Goal: Information Seeking & Learning: Learn about a topic

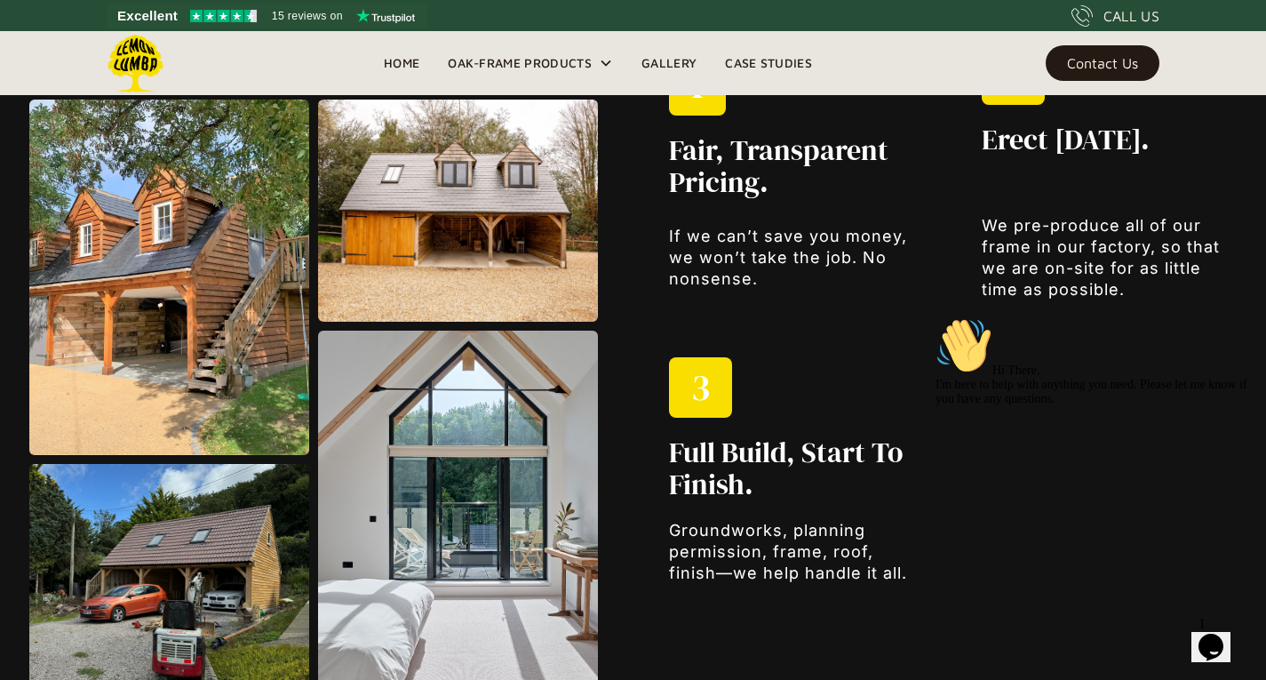
scroll to position [2152, 0]
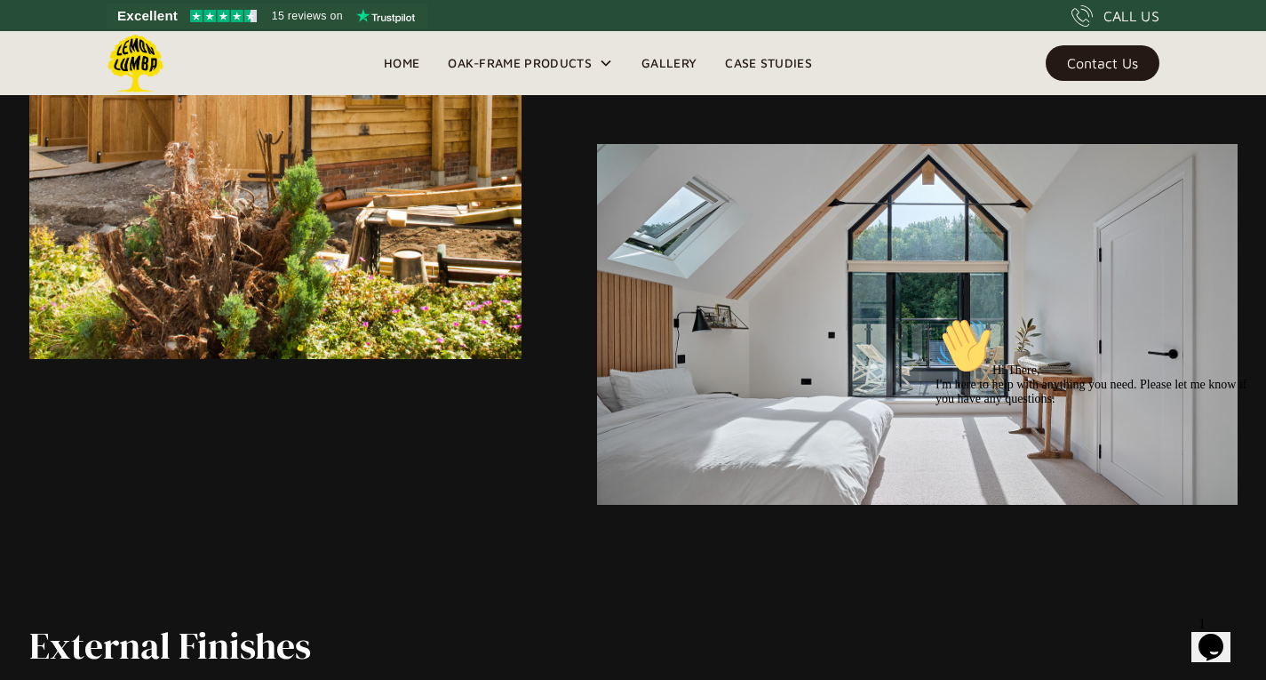
scroll to position [4537, 0]
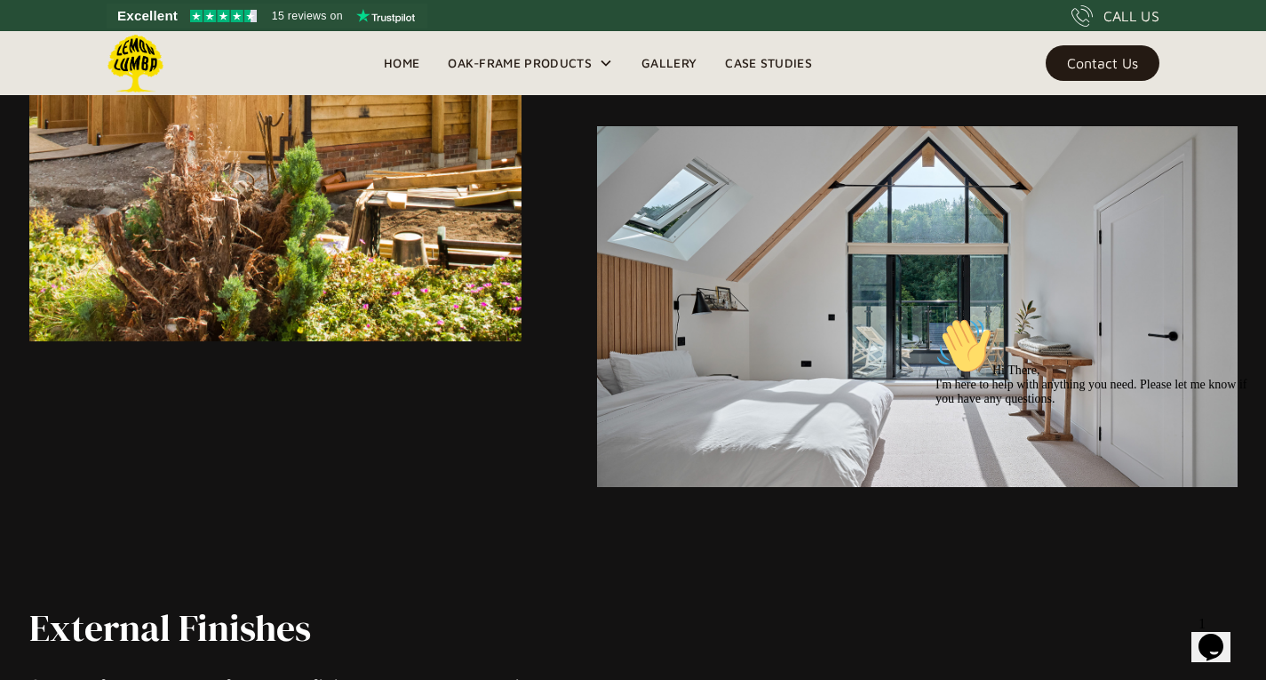
click at [1062, 280] on img at bounding box center [917, 306] width 640 height 360
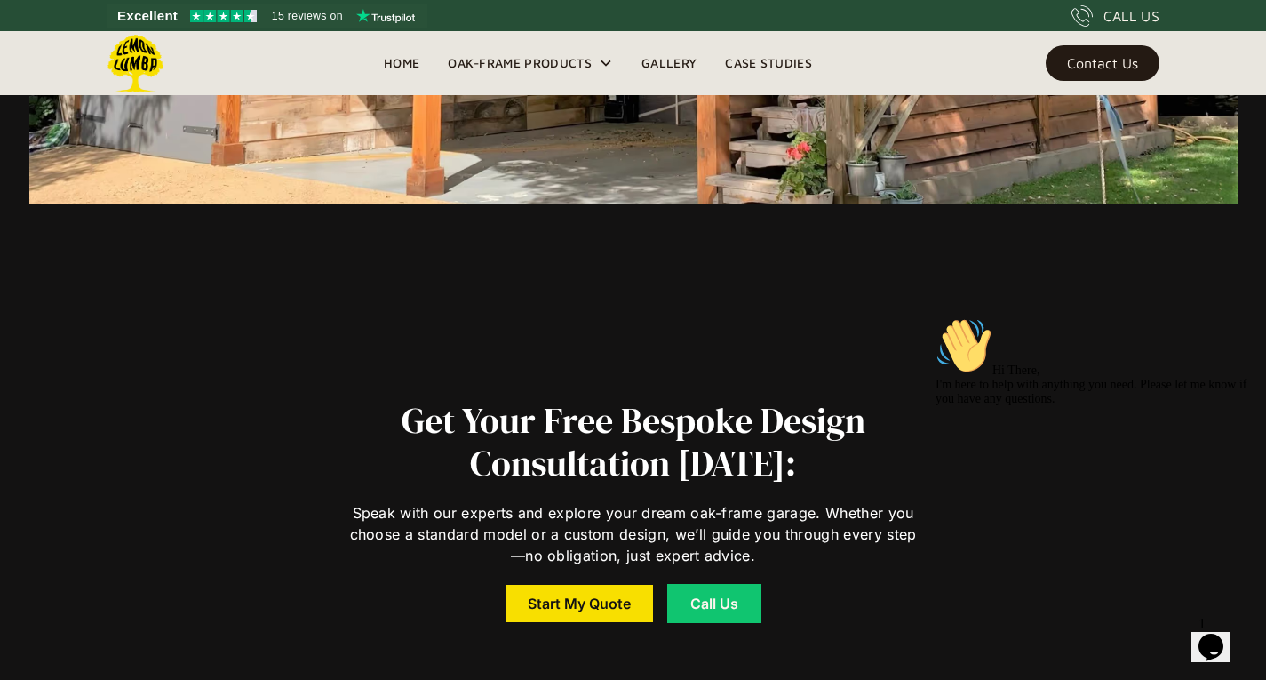
scroll to position [12126, 0]
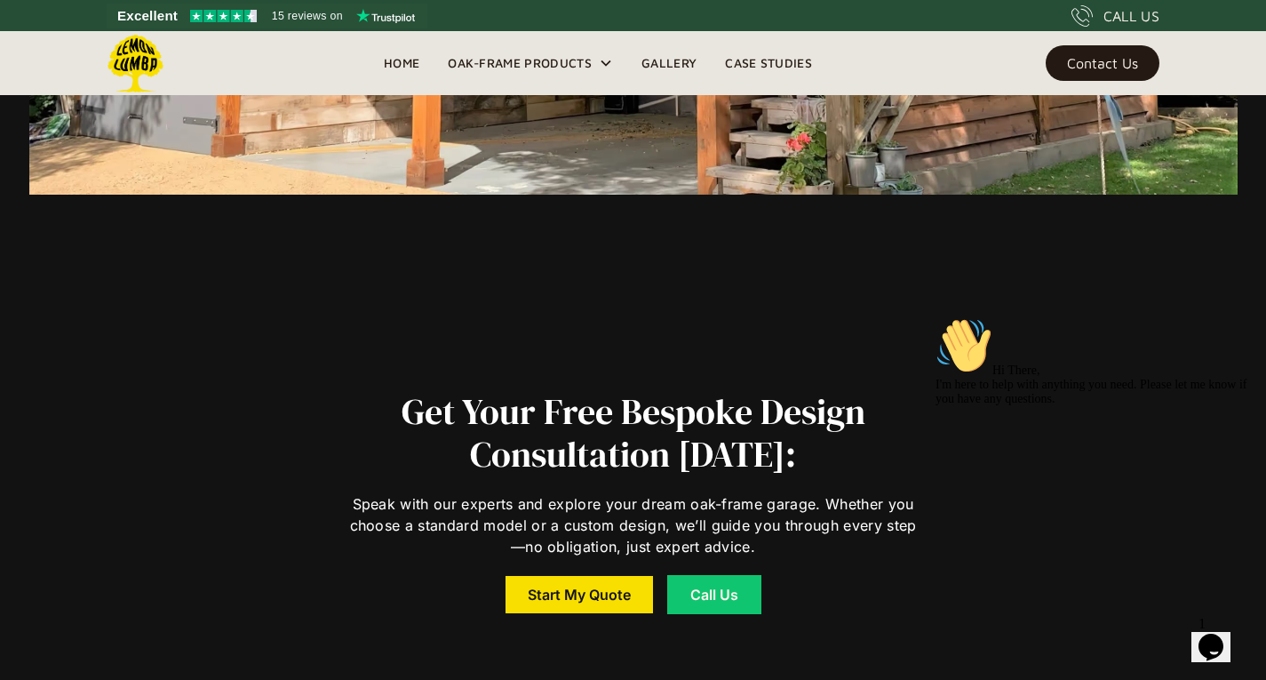
click at [673, 61] on link "Gallery" at bounding box center [669, 63] width 84 height 27
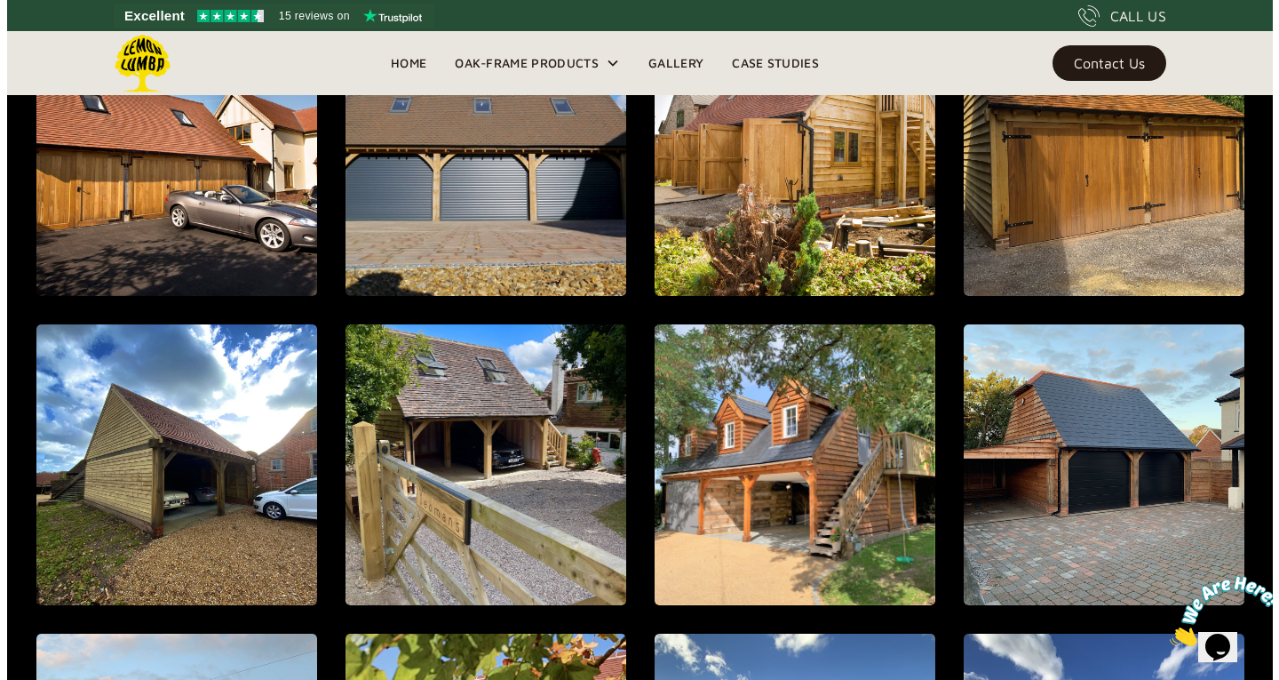
scroll to position [1414, 0]
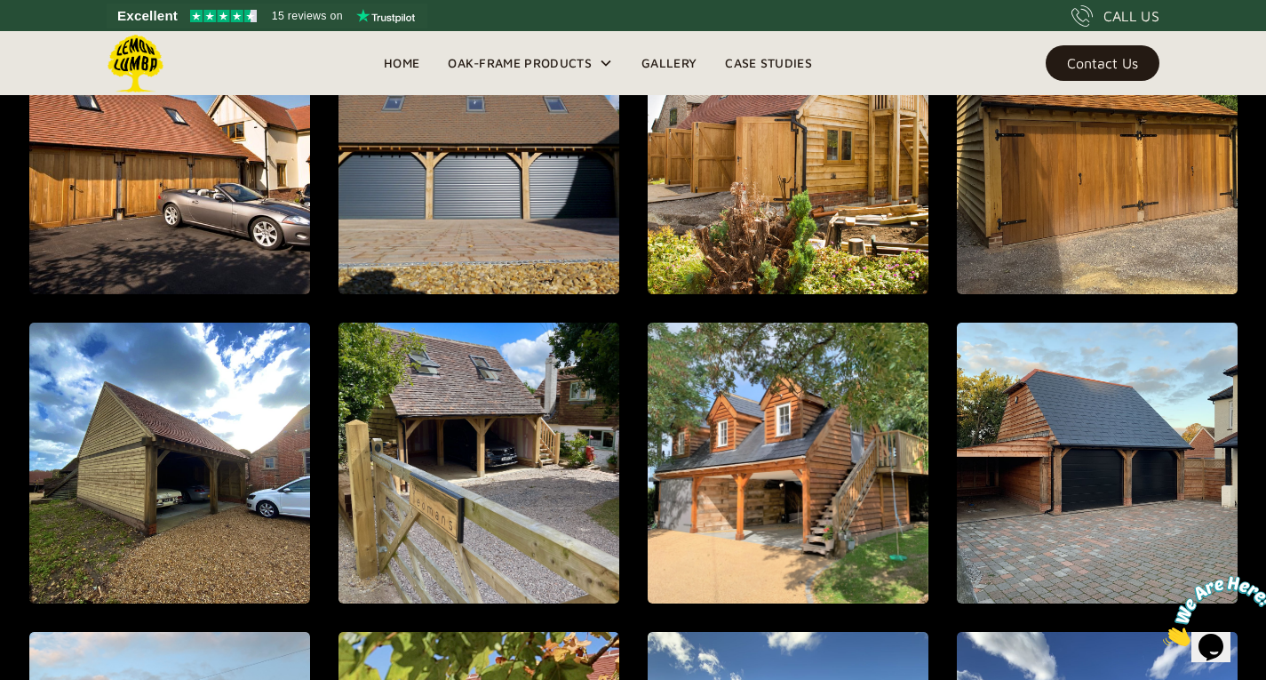
drag, startPoint x: 0, startPoint y: 0, endPoint x: 1258, endPoint y: 370, distance: 1311.0
click at [1258, 370] on html "Excellent 15 reviews on CALL US Home Oak-Frame Products Oak Carports & Outbuild…" at bounding box center [633, 178] width 1266 height 3184
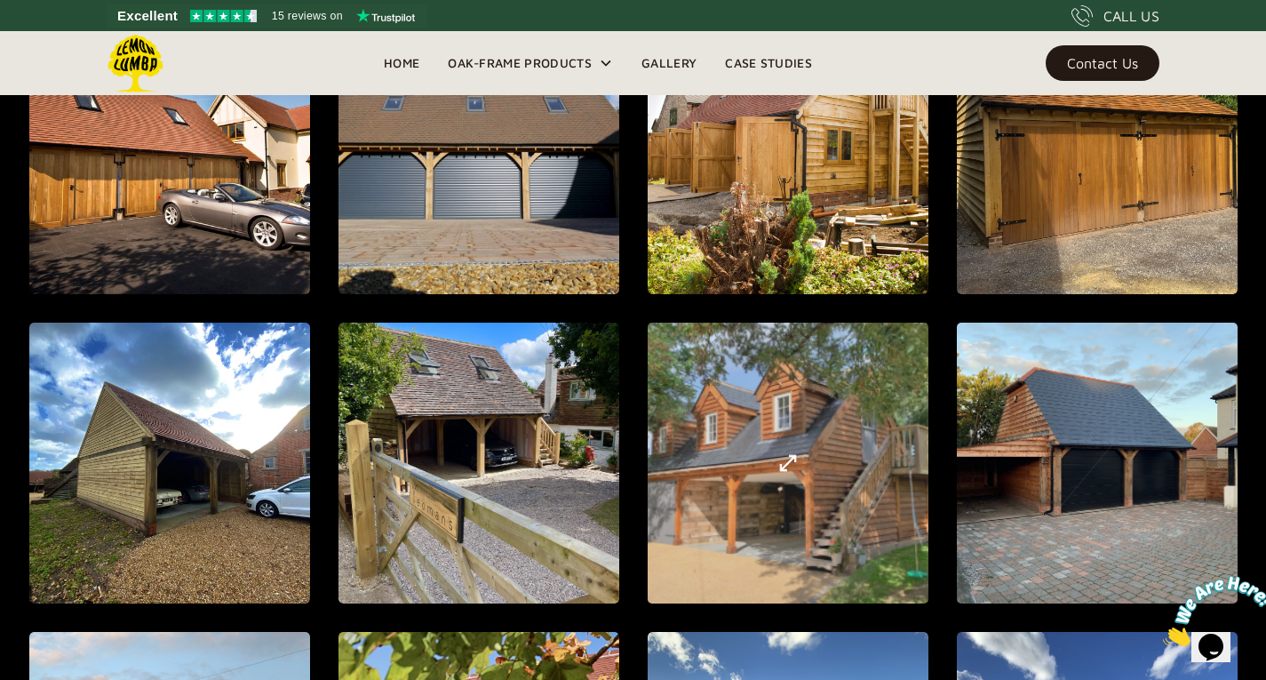
click at [817, 533] on div "open lightbox" at bounding box center [788, 463] width 750 height 820
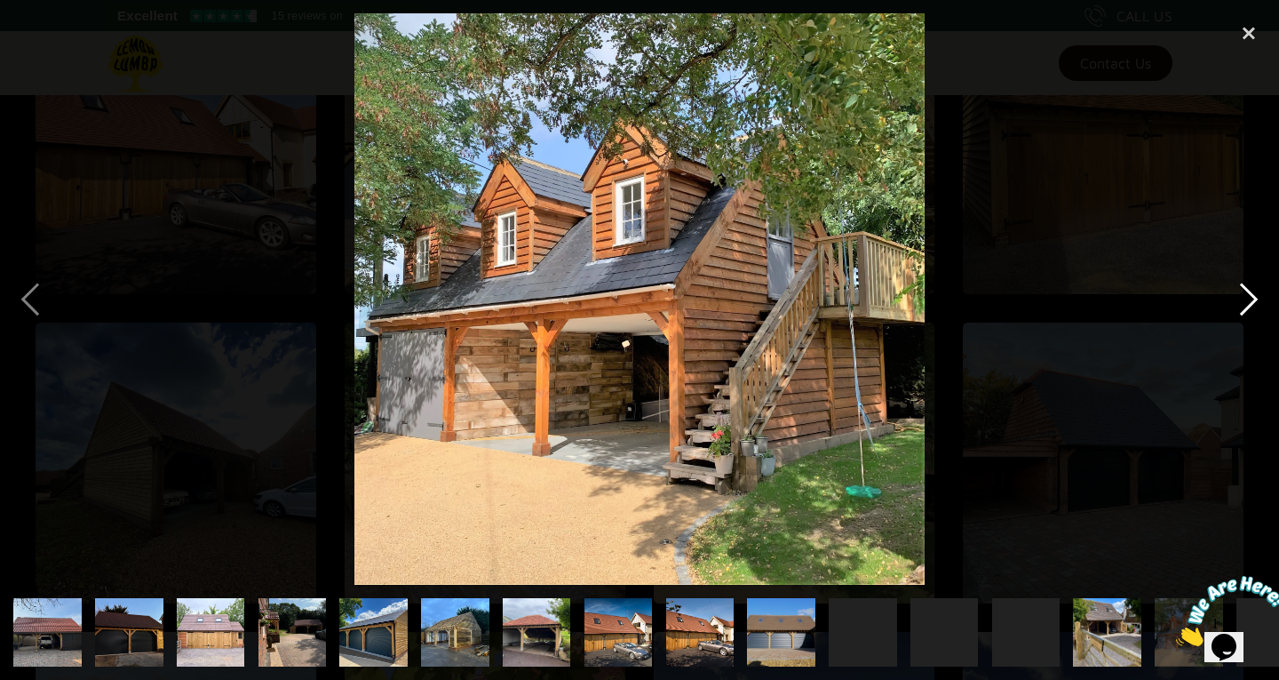
click at [1246, 293] on div "next image" at bounding box center [1249, 298] width 60 height 571
click at [1252, 297] on div "next image" at bounding box center [1249, 298] width 60 height 571
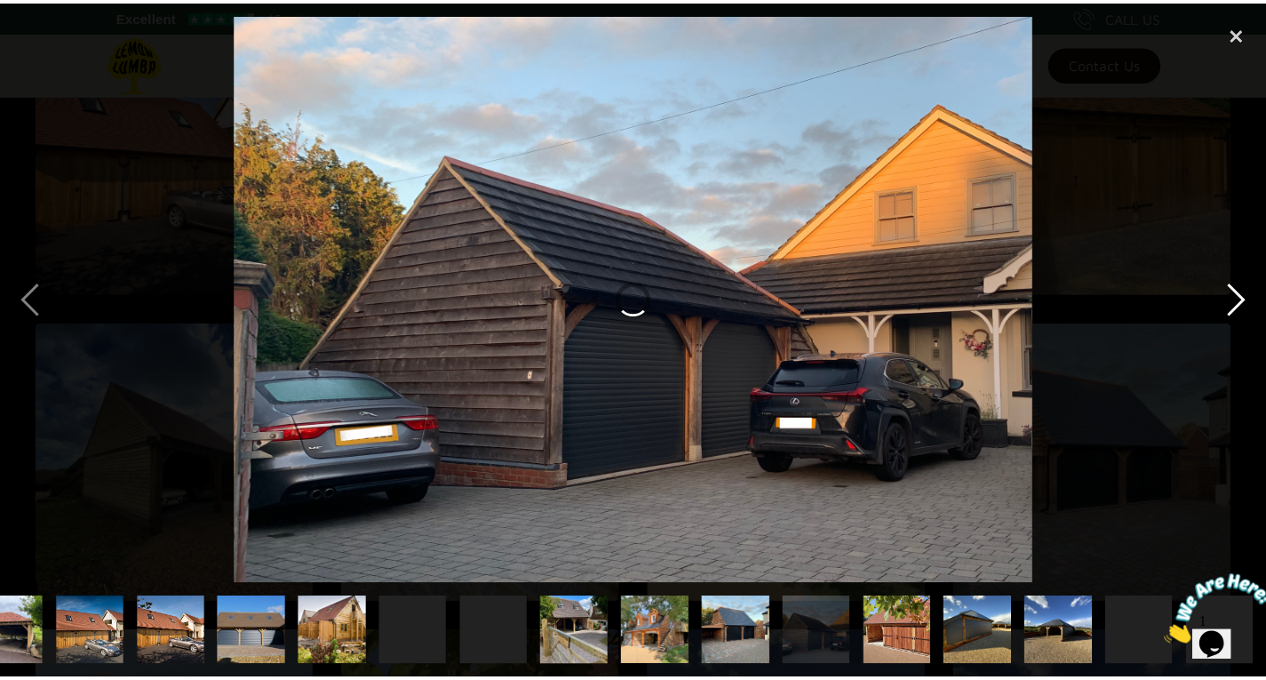
scroll to position [0, 529]
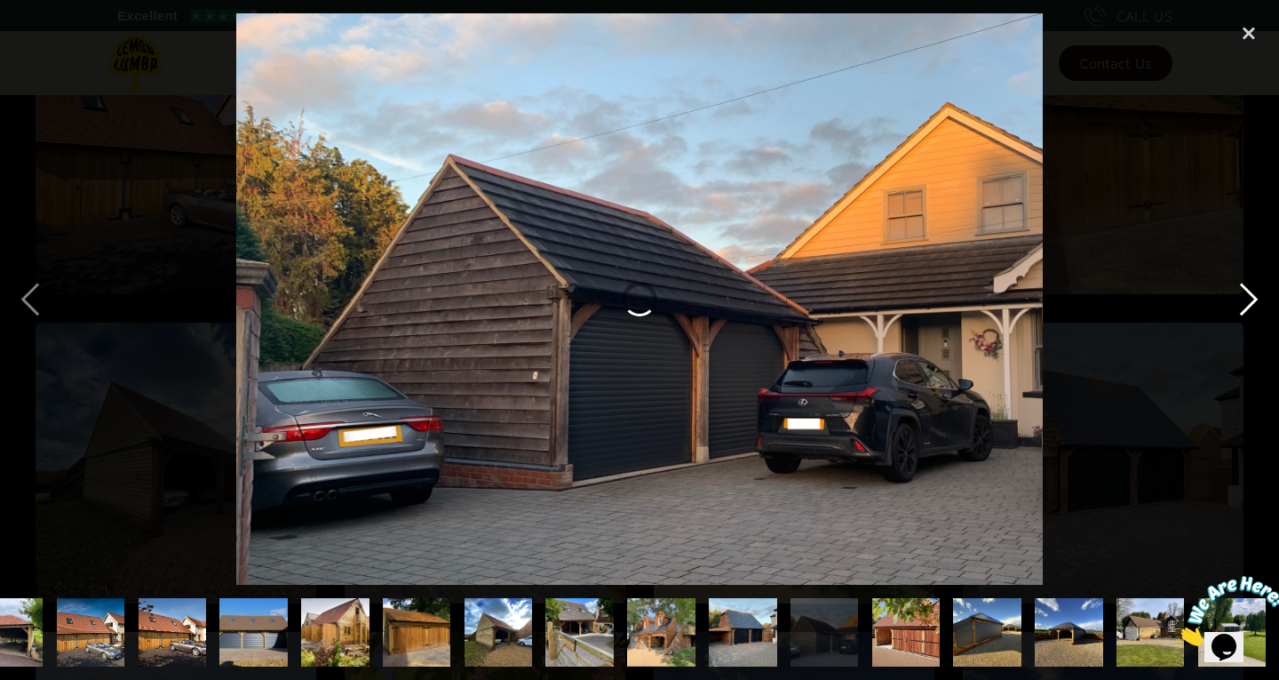
click at [1255, 302] on div "next image" at bounding box center [1249, 298] width 60 height 571
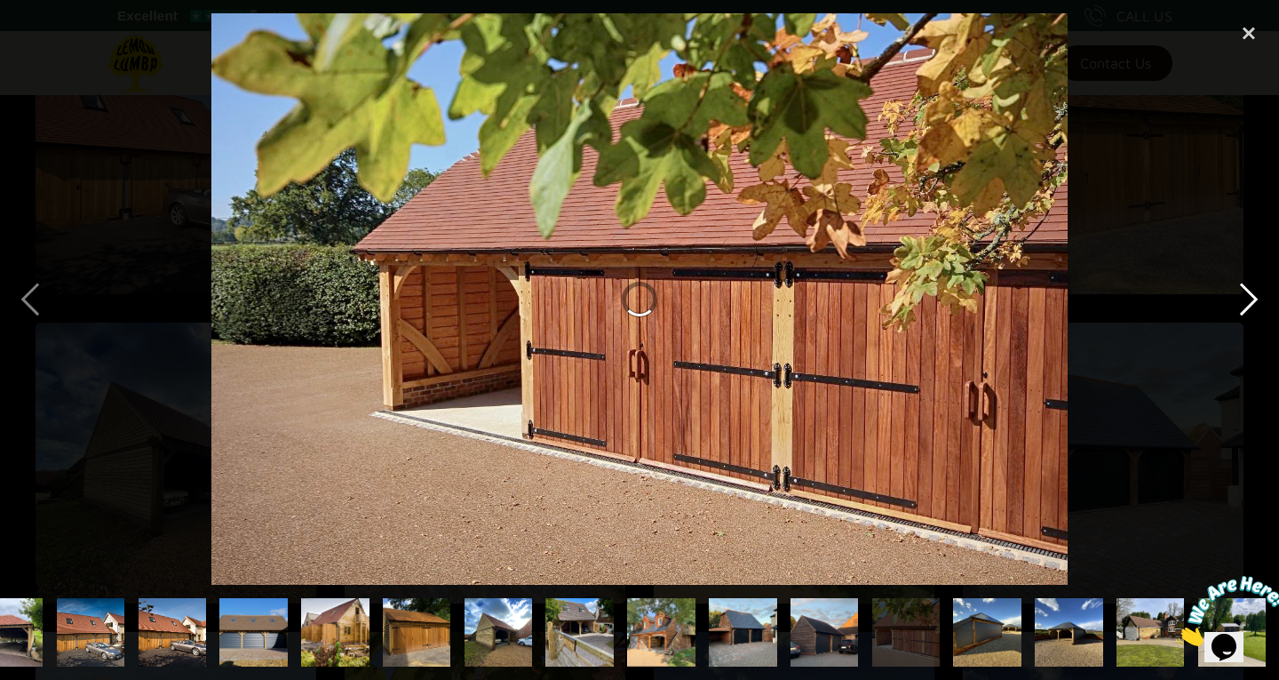
click at [1255, 302] on div "next image" at bounding box center [1249, 298] width 60 height 571
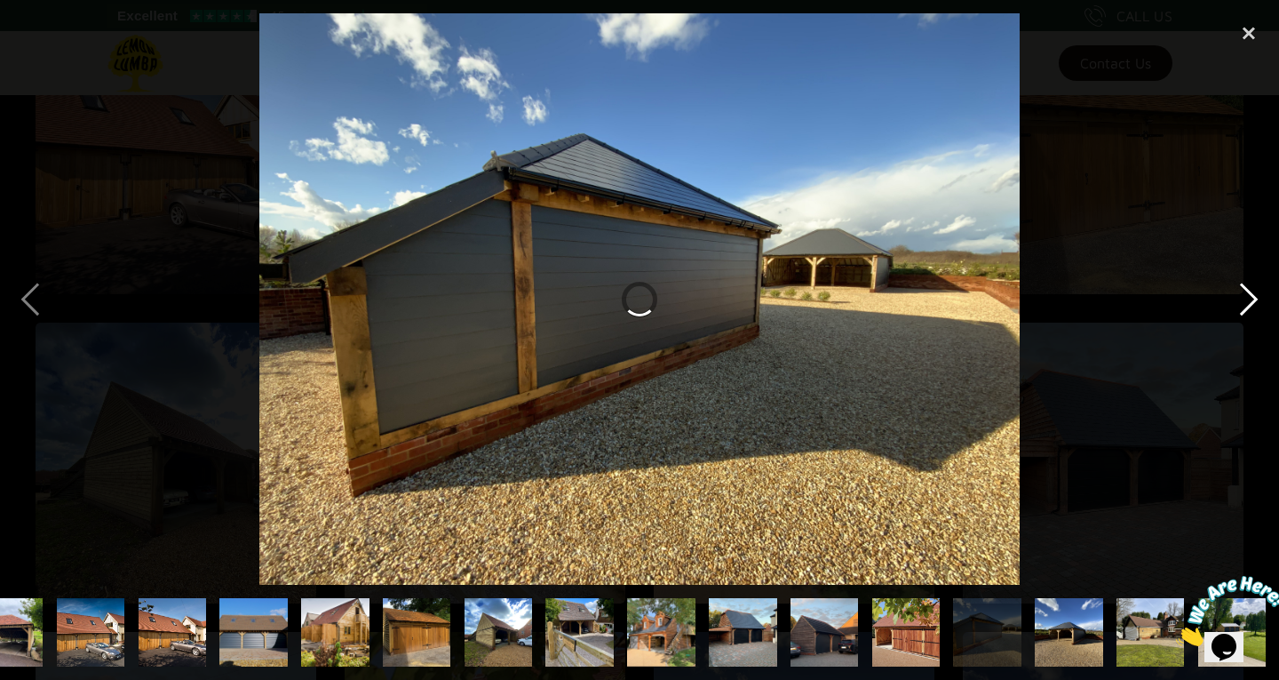
click at [1255, 302] on div "next image" at bounding box center [1249, 298] width 60 height 571
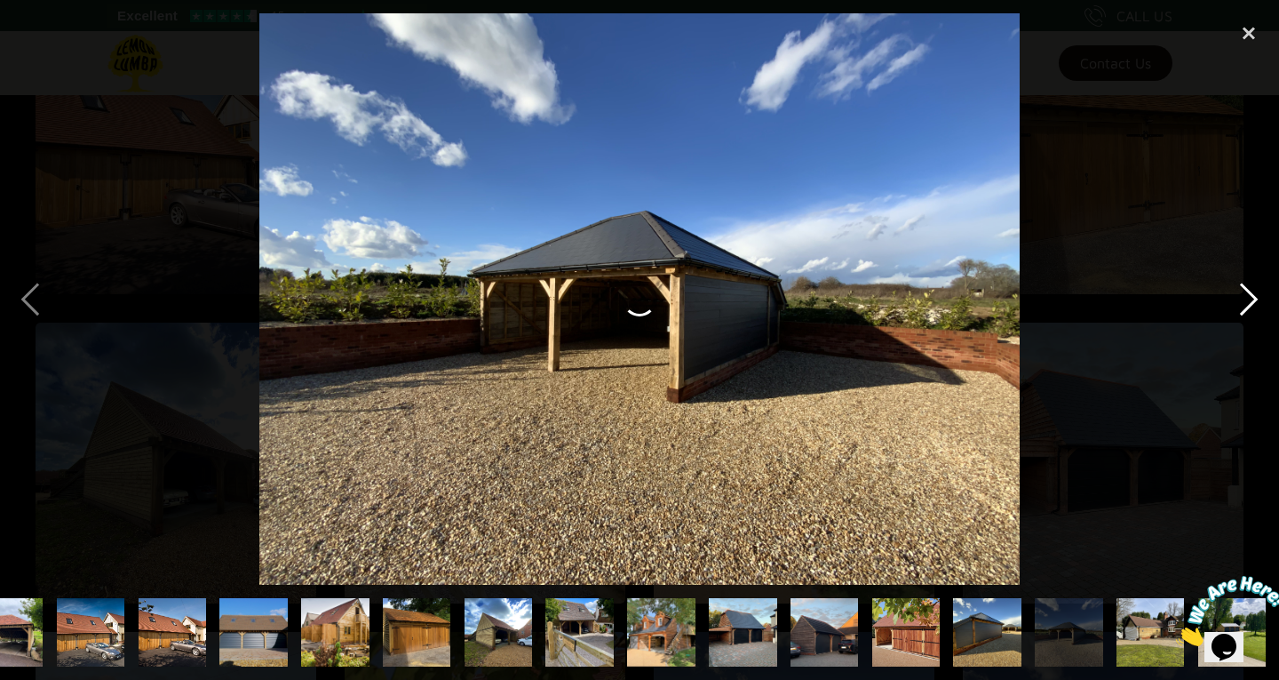
click at [1255, 302] on div "next image" at bounding box center [1249, 298] width 60 height 571
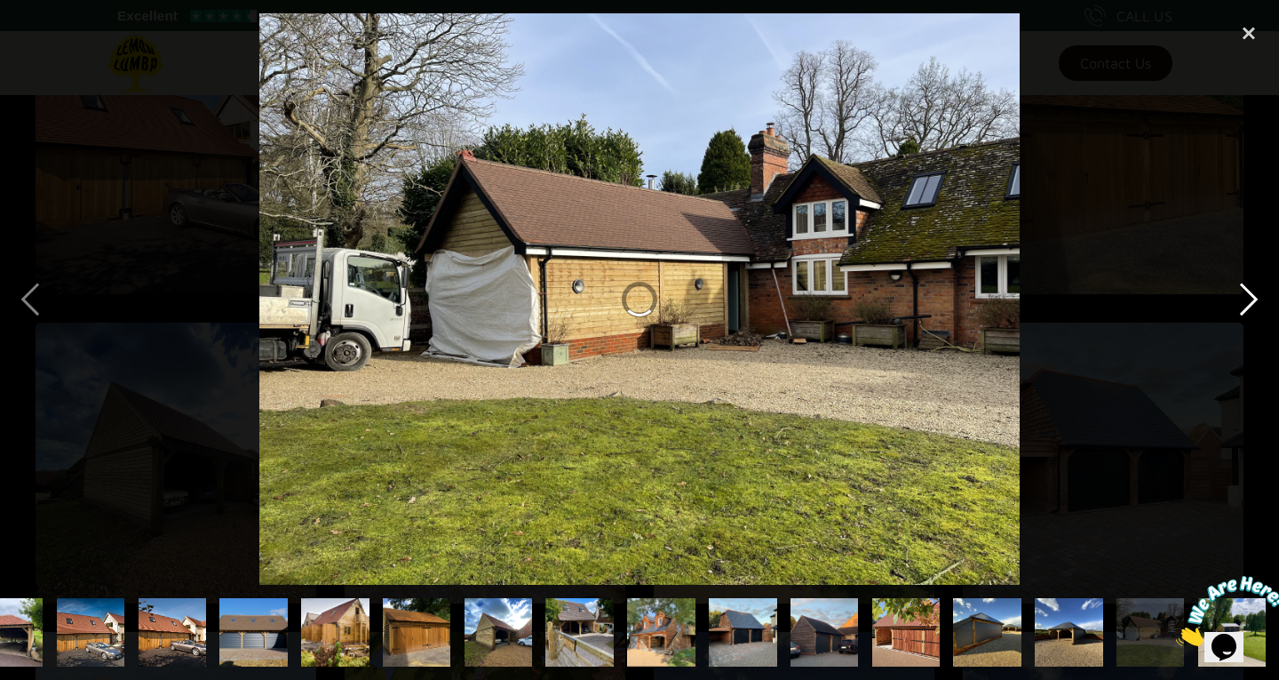
click at [1255, 302] on div "next image" at bounding box center [1249, 298] width 60 height 571
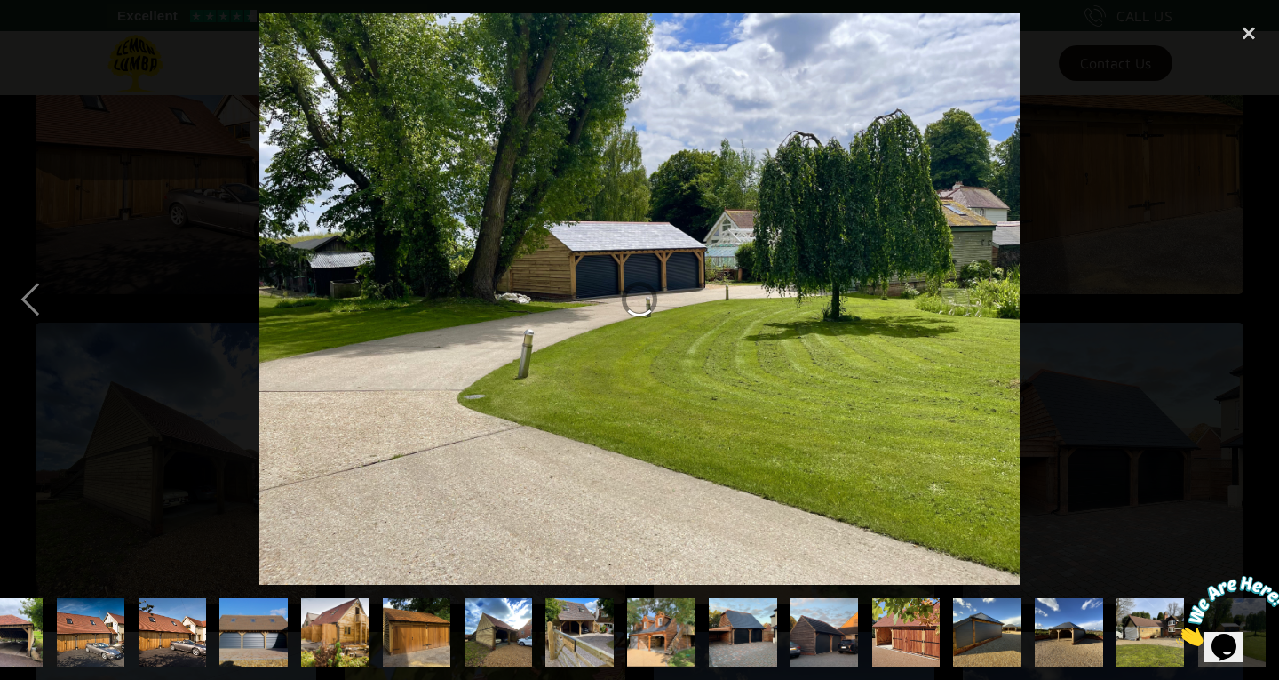
click at [1255, 302] on div "next image" at bounding box center [1249, 298] width 60 height 571
click at [1246, 36] on div "close lightbox" at bounding box center [1249, 32] width 60 height 39
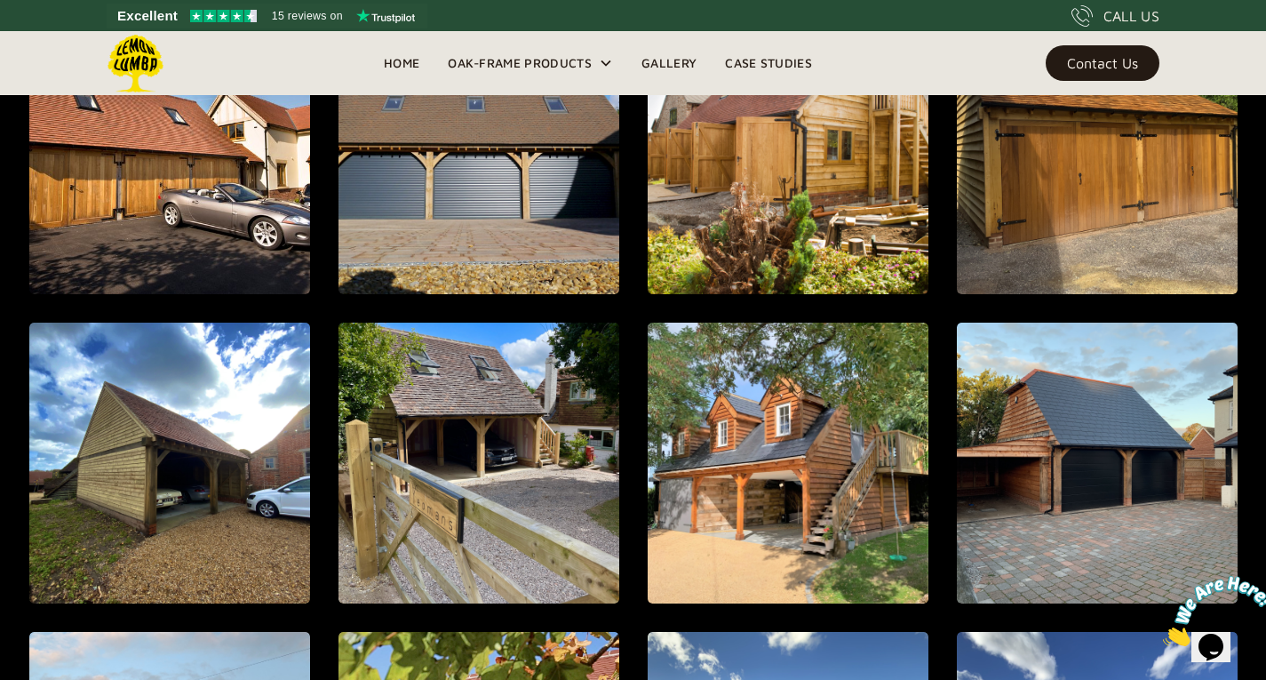
scroll to position [0, 0]
click at [745, 58] on link "Case Studies" at bounding box center [768, 63] width 115 height 27
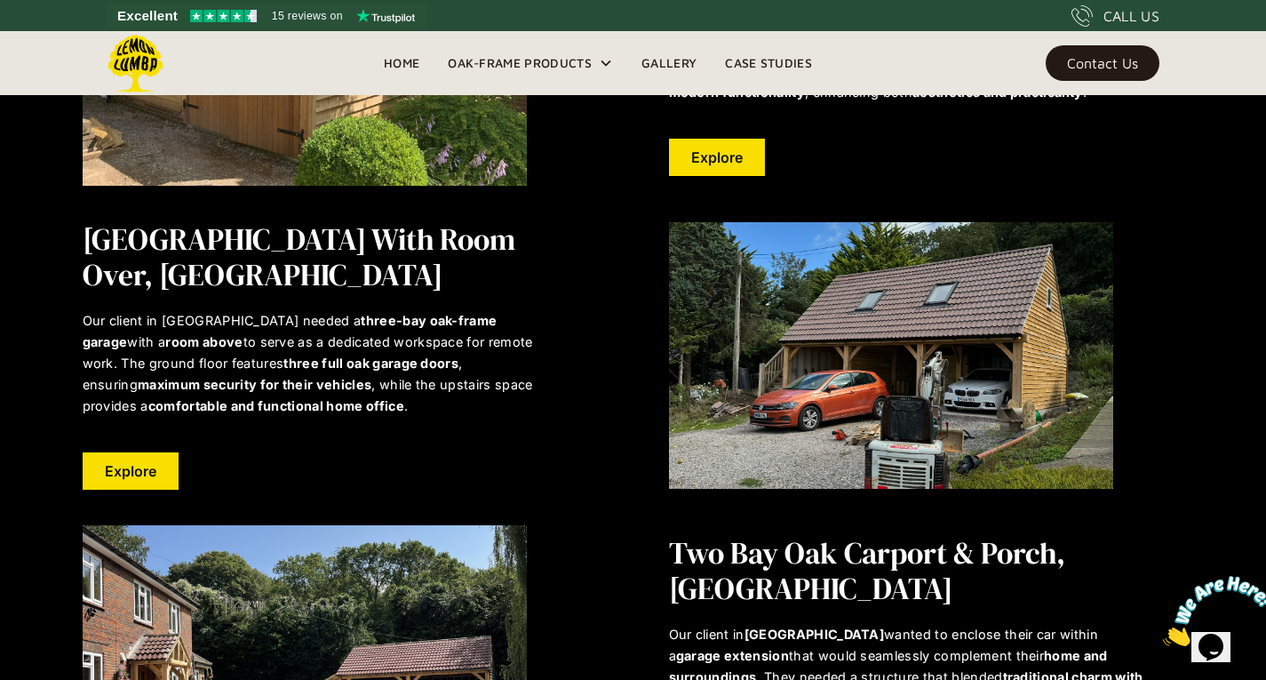
scroll to position [1003, 0]
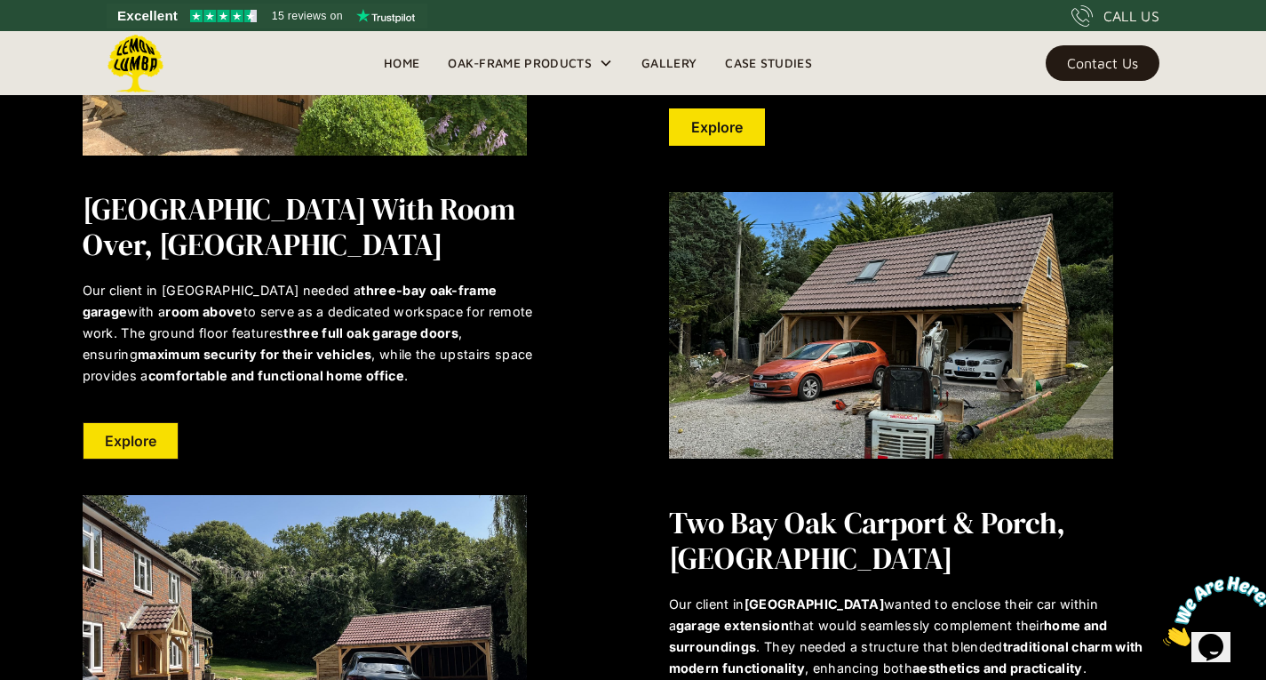
click at [148, 437] on link "Explore" at bounding box center [131, 440] width 96 height 37
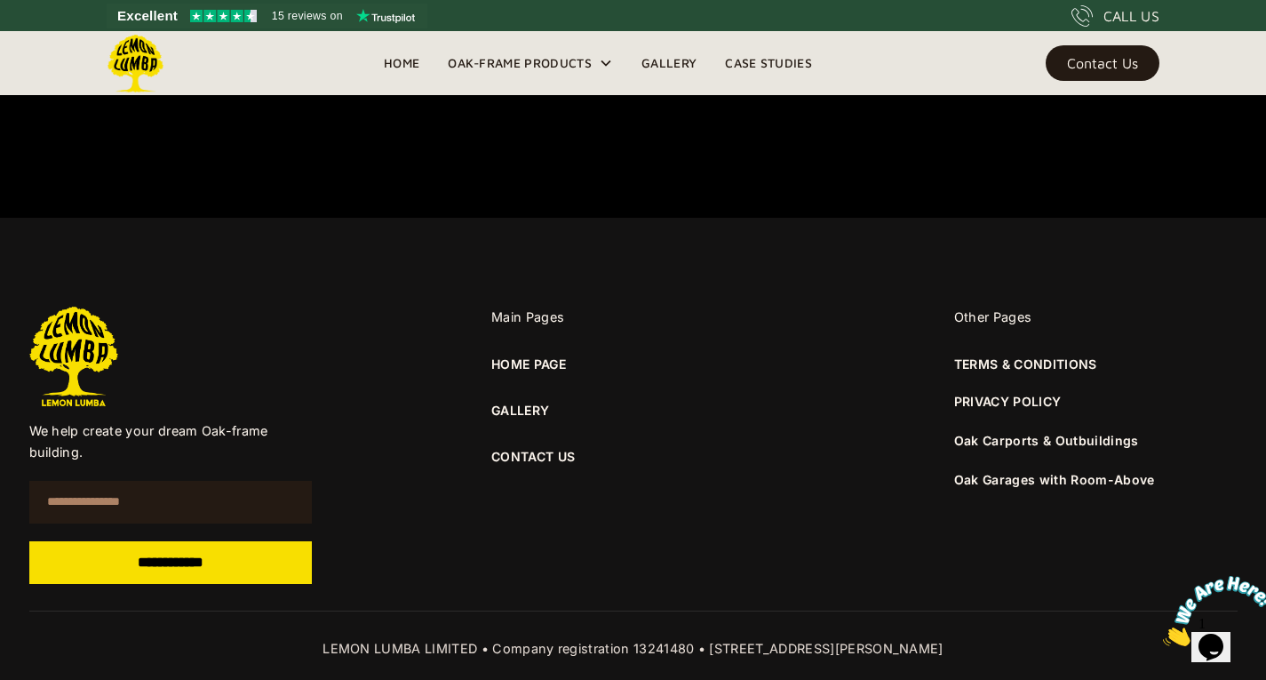
scroll to position [2103, 0]
